Goal: Browse casually

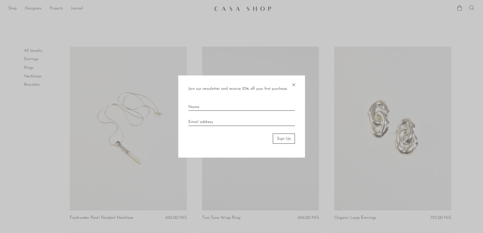
click at [296, 83] on span "×" at bounding box center [293, 83] width 5 height 16
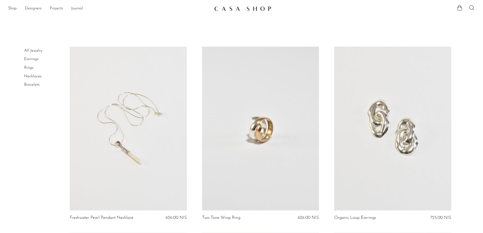
click at [32, 76] on link "Necklaces" at bounding box center [33, 76] width 18 height 4
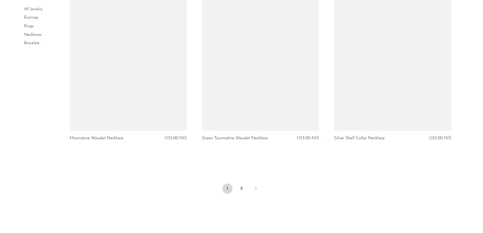
scroll to position [2178, 0]
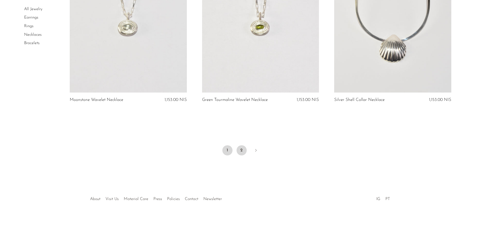
click at [245, 152] on link "2" at bounding box center [242, 150] width 10 height 10
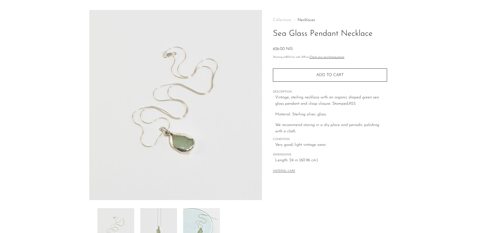
scroll to position [97, 0]
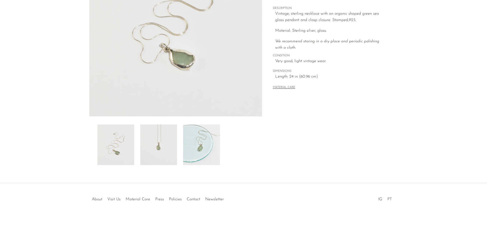
click at [97, 197] on li "About" at bounding box center [96, 199] width 15 height 7
click at [98, 201] on link "About" at bounding box center [97, 199] width 10 height 4
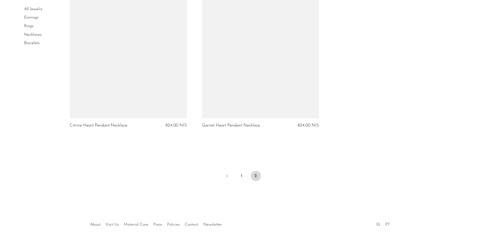
scroll to position [501, 0]
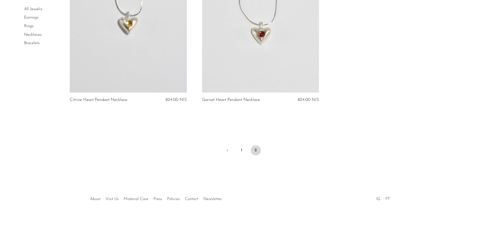
click at [33, 16] on link "Earrings" at bounding box center [31, 18] width 14 height 4
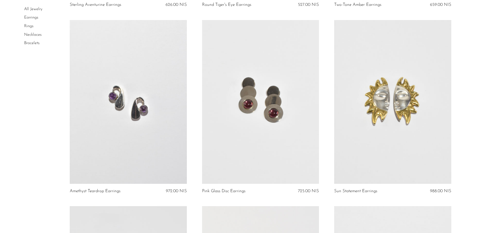
scroll to position [482, 0]
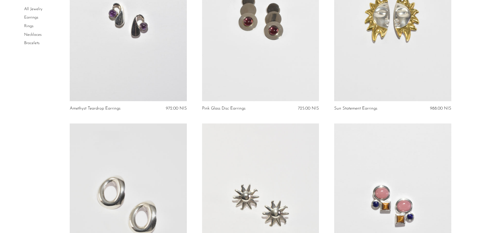
drag, startPoint x: 418, startPoint y: 51, endPoint x: 434, endPoint y: 79, distance: 32.3
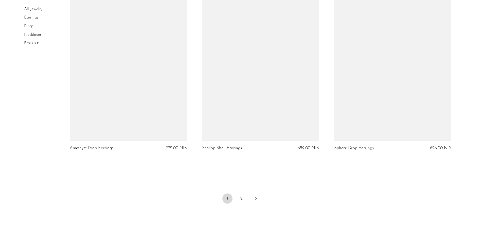
scroll to position [2131, 0]
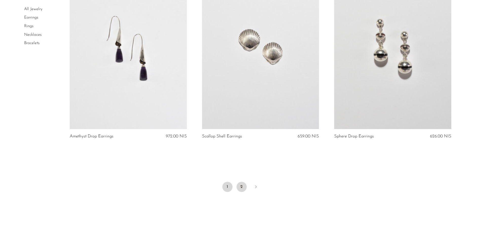
click at [243, 188] on link "2" at bounding box center [242, 187] width 10 height 10
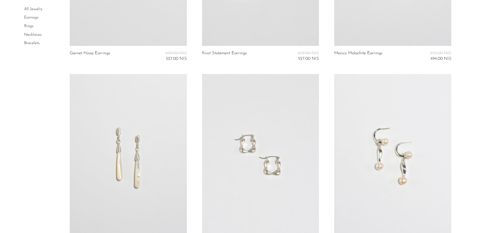
scroll to position [1751, 0]
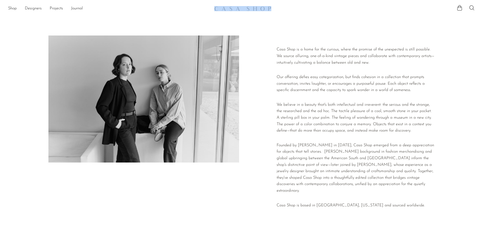
drag, startPoint x: 206, startPoint y: 8, endPoint x: 259, endPoint y: 6, distance: 53.1
click at [287, 5] on div "Shop Featured New Arrivals Bestsellers Coming Soon Jewelry Jewelry All Earrings…" at bounding box center [241, 8] width 483 height 9
click at [234, 20] on div at bounding box center [241, 129] width 483 height 233
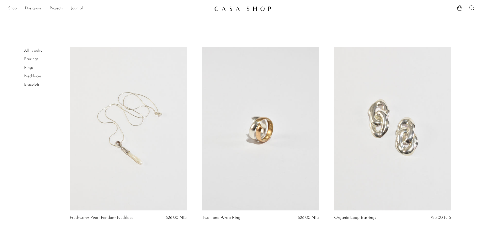
click at [63, 9] on link "Projects" at bounding box center [56, 8] width 13 height 7
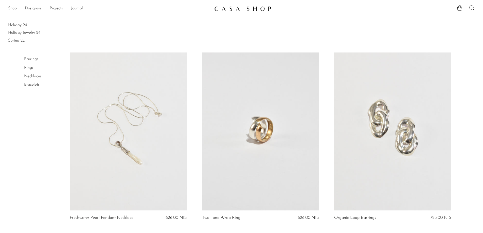
click at [79, 9] on link "Journal" at bounding box center [77, 8] width 12 height 7
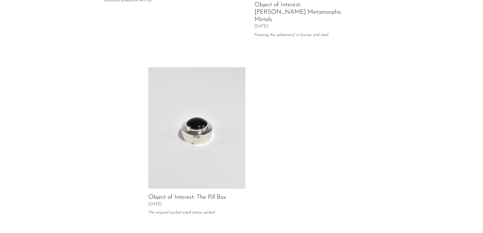
scroll to position [236, 0]
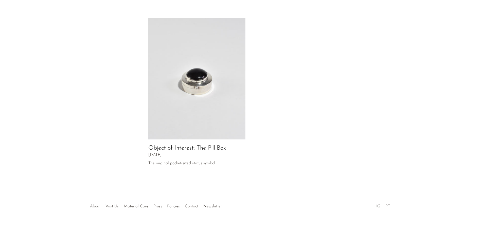
click at [192, 204] on link "Contact" at bounding box center [191, 206] width 13 height 4
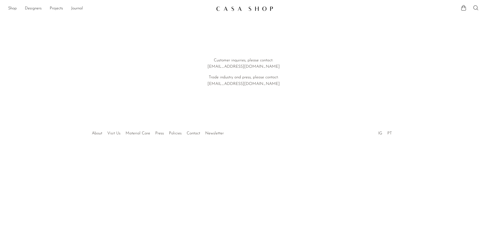
click at [114, 132] on link "Visit Us" at bounding box center [113, 133] width 13 height 4
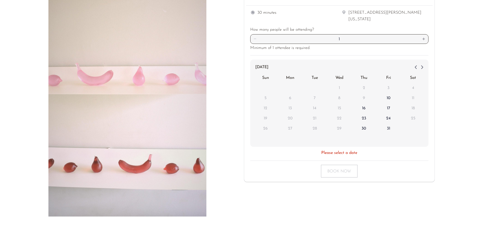
scroll to position [110, 0]
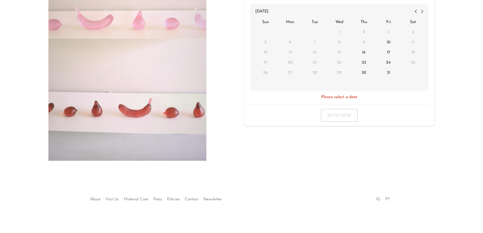
click at [211, 199] on div at bounding box center [241, 194] width 97 height 18
click at [379, 198] on link "IG" at bounding box center [378, 199] width 4 height 4
